Goal: Feedback & Contribution: Leave review/rating

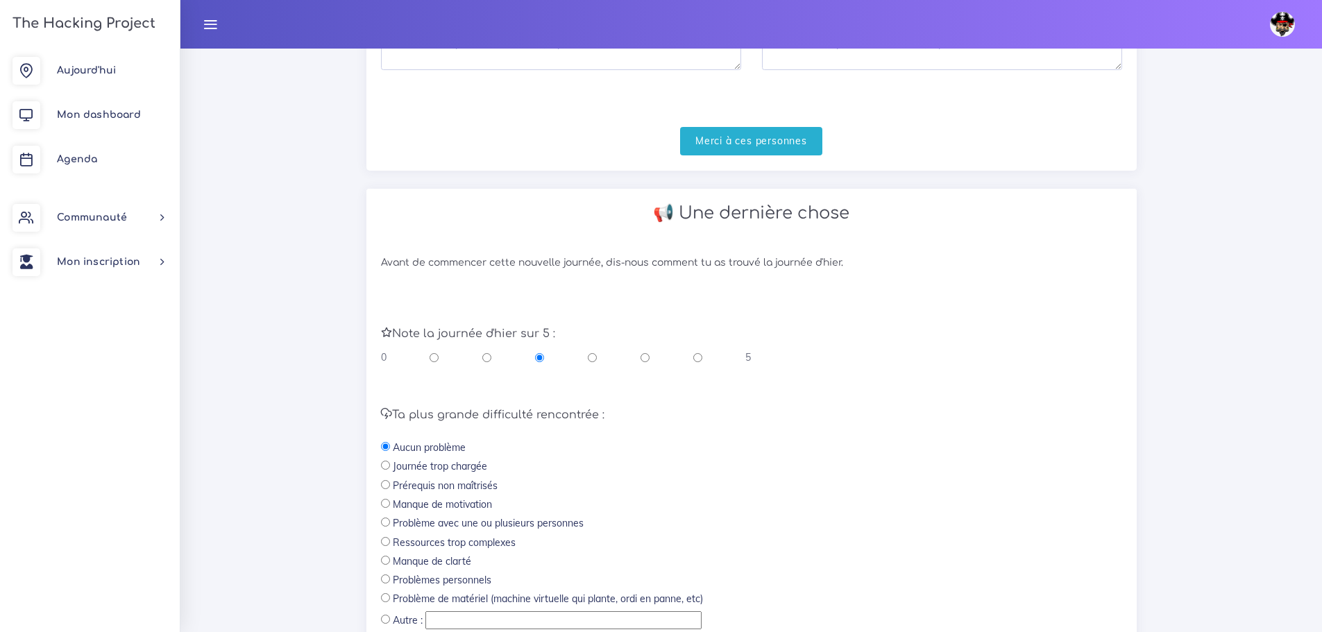
scroll to position [465, 0]
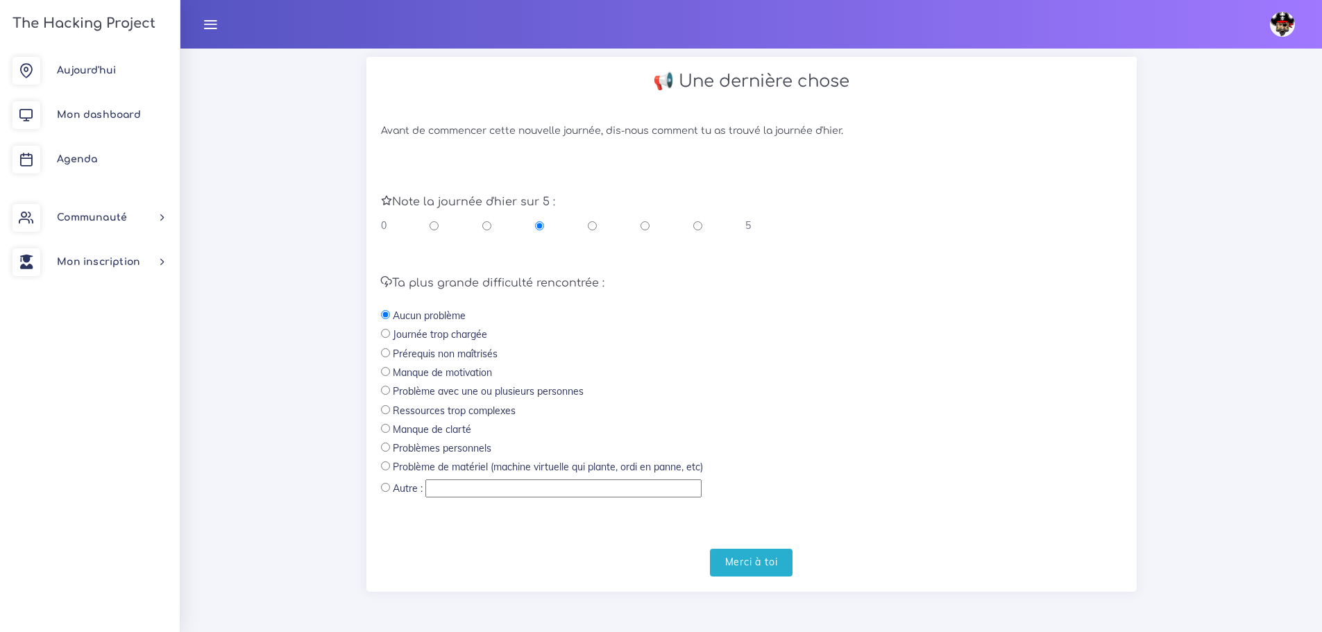
click at [691, 228] on div "0 5" at bounding box center [566, 226] width 371 height 14
click at [701, 228] on input "radio" at bounding box center [697, 226] width 9 height 14
radio input "true"
click at [700, 228] on input "radio" at bounding box center [697, 226] width 9 height 14
click at [766, 541] on form "Note la journée d'[DATE] sur 5 : 0 5 Ta plus grande difficulté rencontrée : Auc…" at bounding box center [751, 372] width 741 height 410
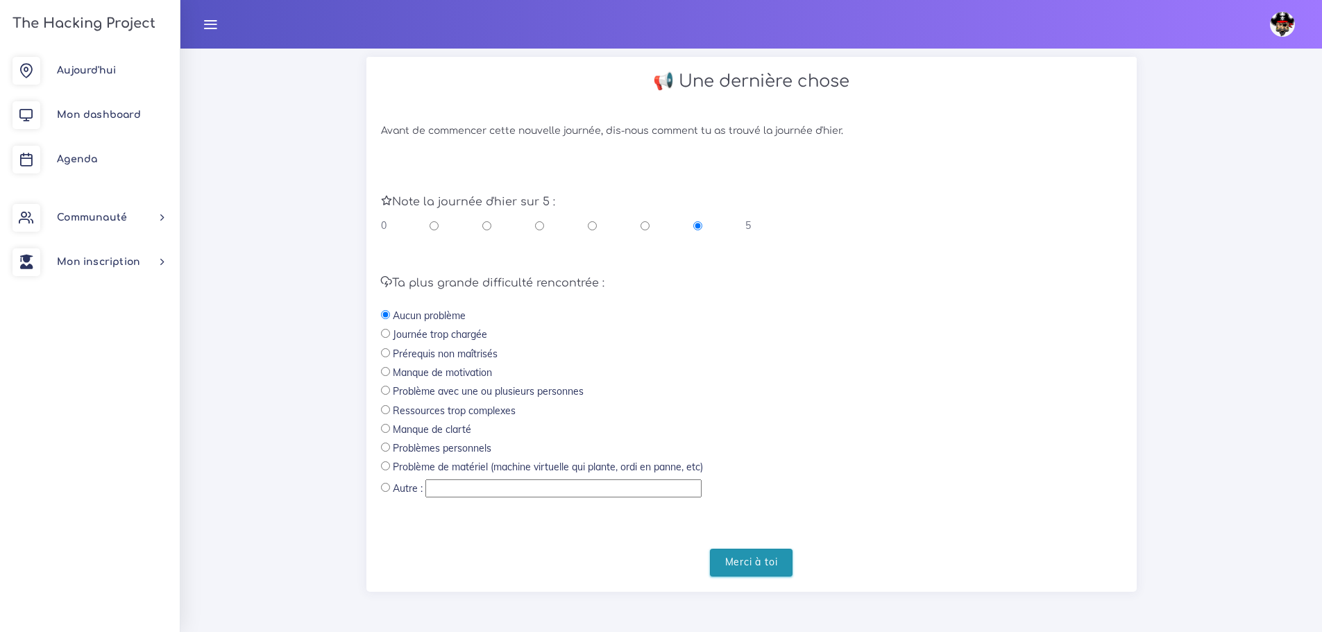
click at [768, 564] on input "Merci à toi" at bounding box center [751, 563] width 83 height 28
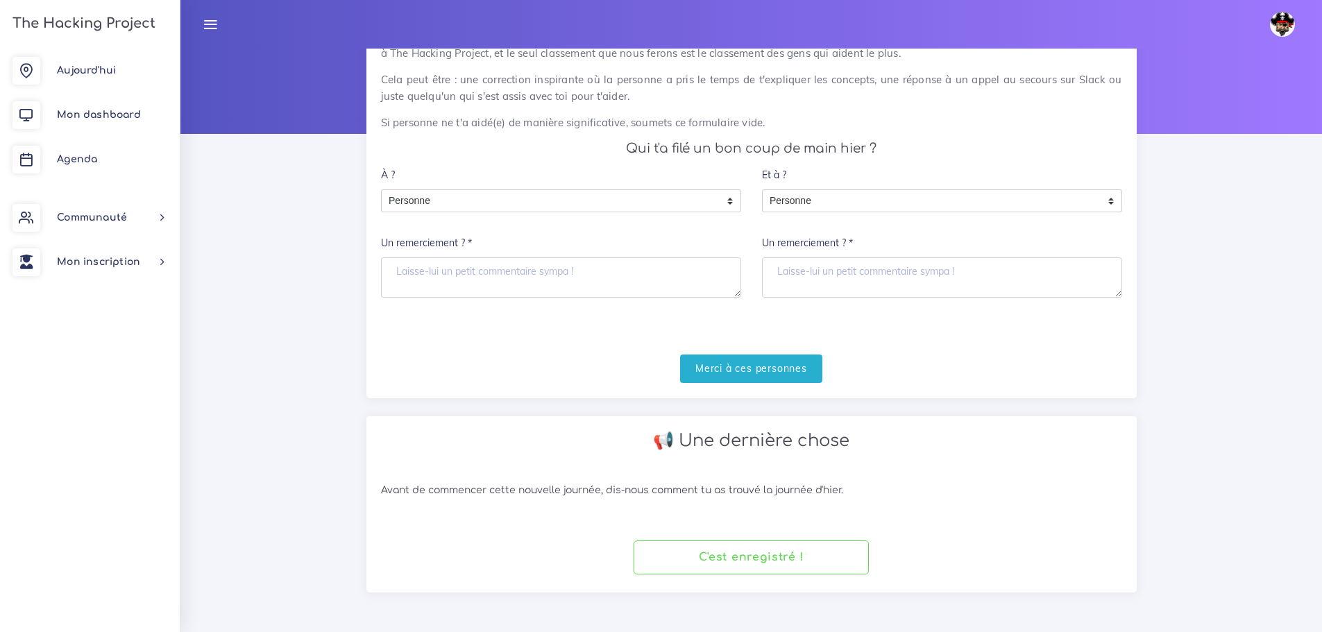
scroll to position [106, 0]
click at [92, 160] on span "Agenda" at bounding box center [77, 159] width 40 height 10
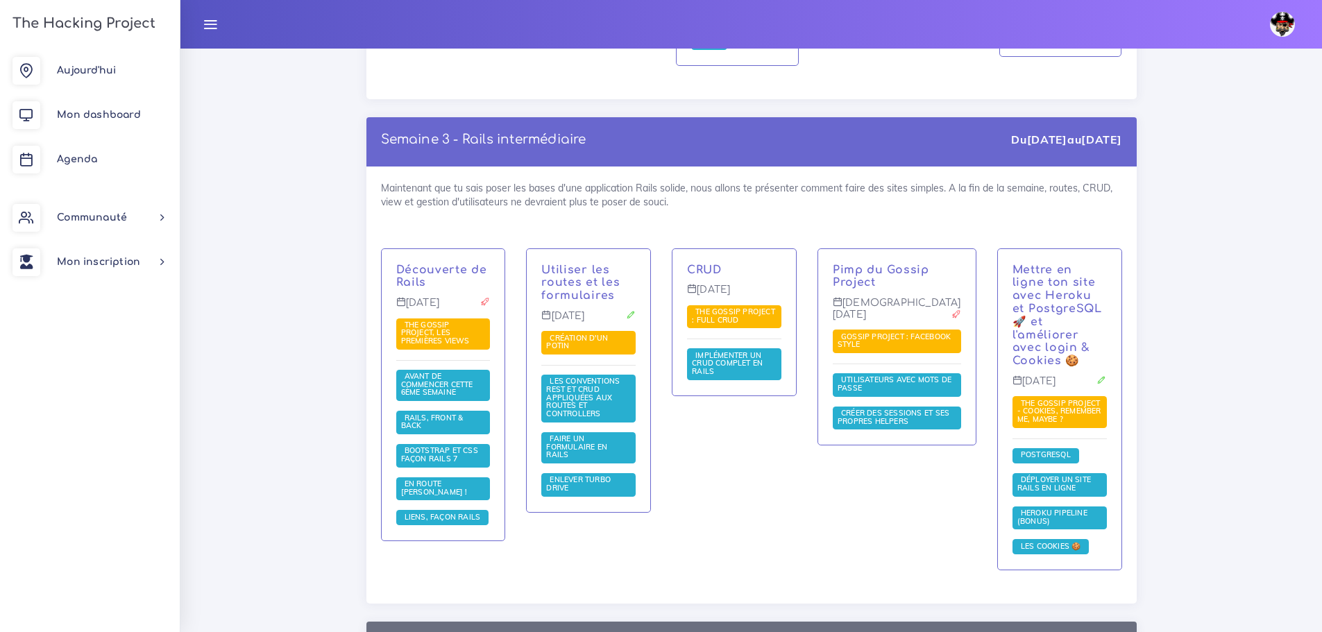
scroll to position [2707, 0]
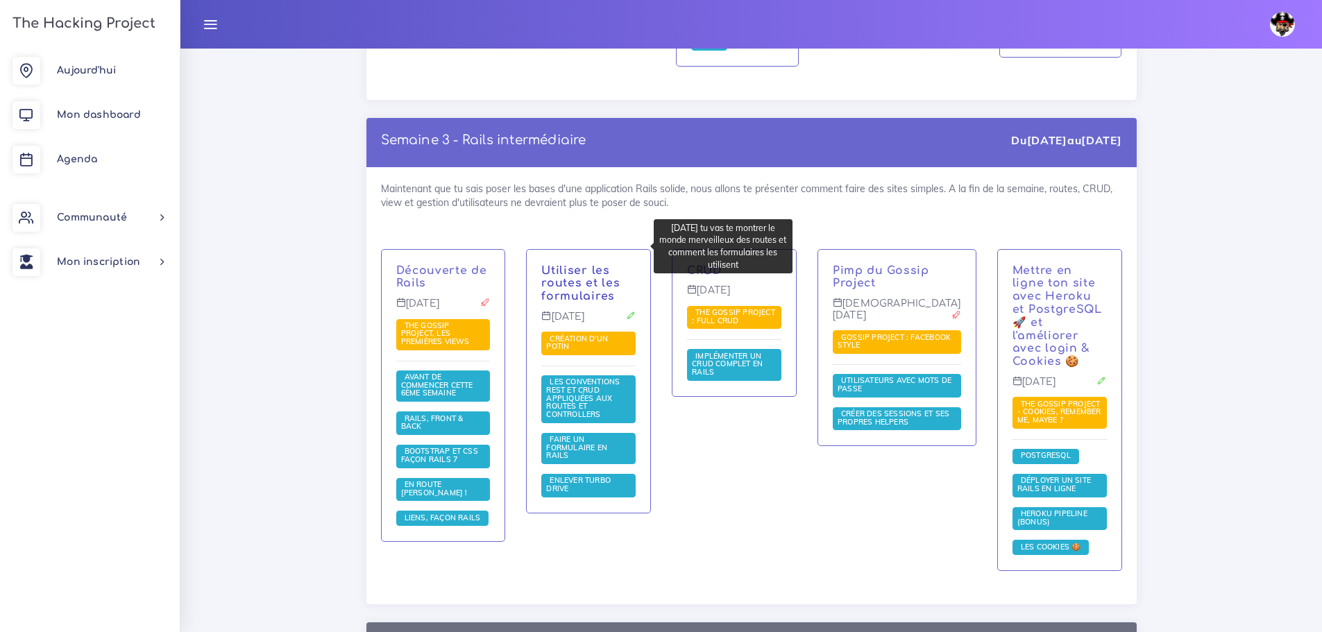
click at [582, 264] on link "Utiliser les routes et les formulaires" at bounding box center [580, 283] width 78 height 39
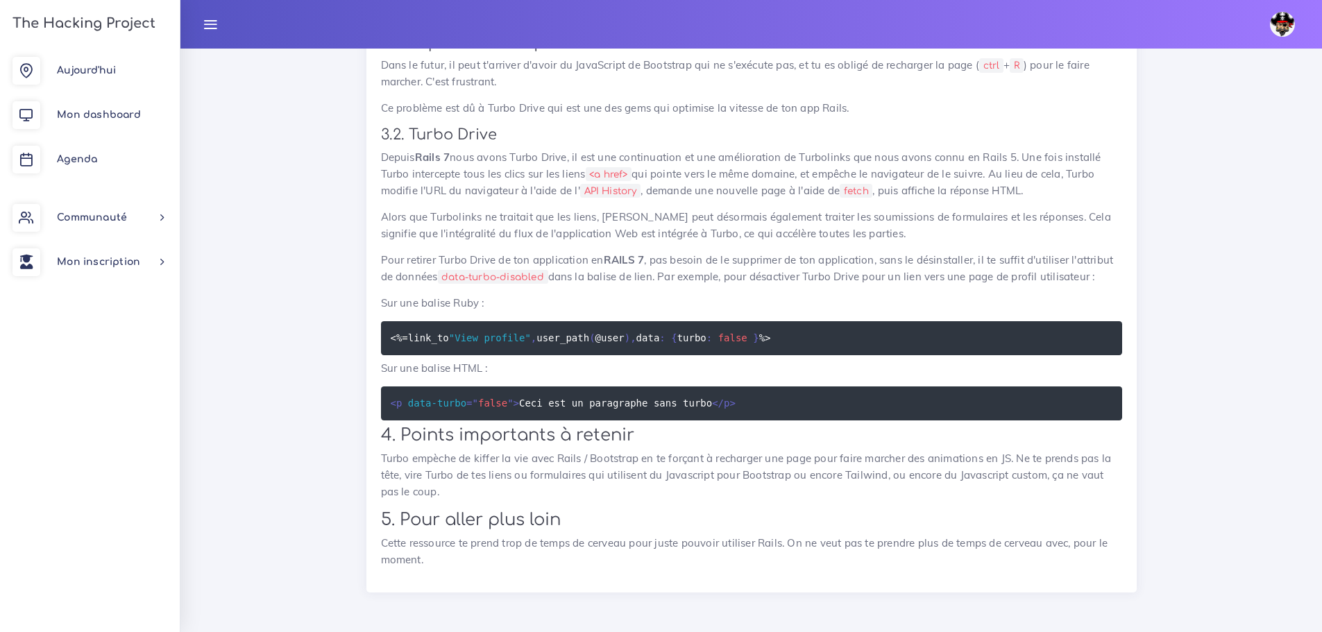
scroll to position [10559, 0]
